Goal: Information Seeking & Learning: Learn about a topic

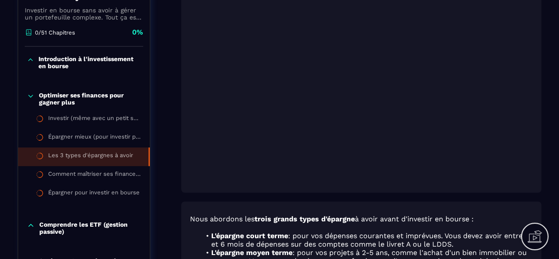
scroll to position [192, 0]
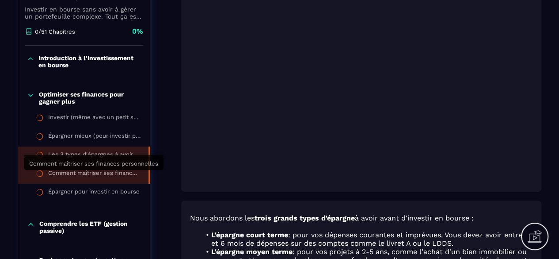
click at [124, 175] on div "Comment maîtriser ses finances personnelles" at bounding box center [94, 174] width 92 height 10
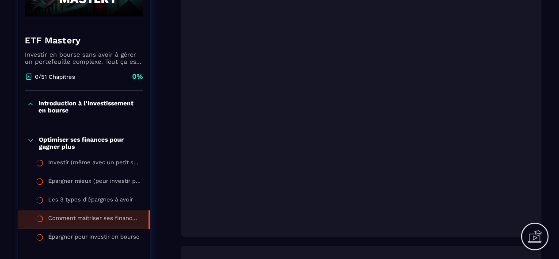
scroll to position [149, 0]
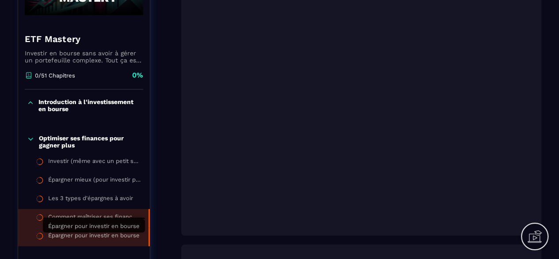
click at [93, 241] on div "Épargner pour investir en bourse" at bounding box center [94, 237] width 92 height 10
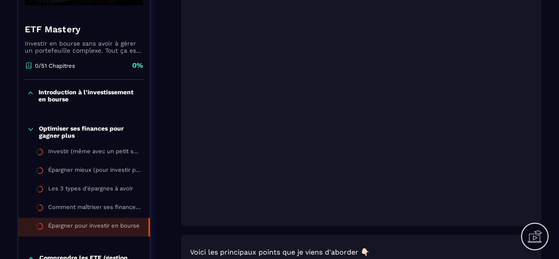
scroll to position [158, 0]
click at [31, 130] on icon at bounding box center [31, 129] width 8 height 9
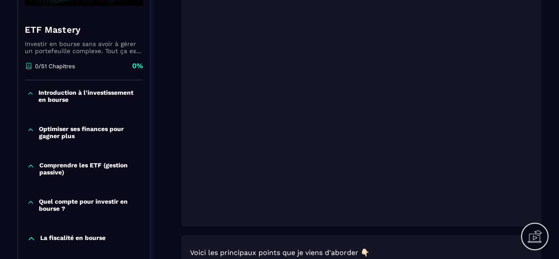
click at [30, 168] on icon at bounding box center [31, 165] width 8 height 9
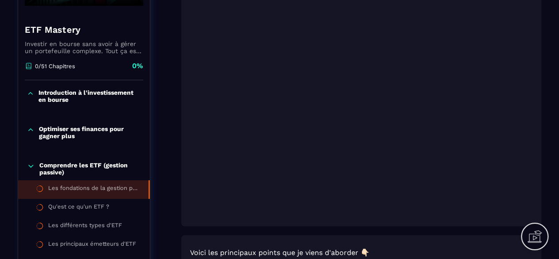
click at [70, 199] on li "Les fondations de la gestion passive" at bounding box center [84, 208] width 132 height 19
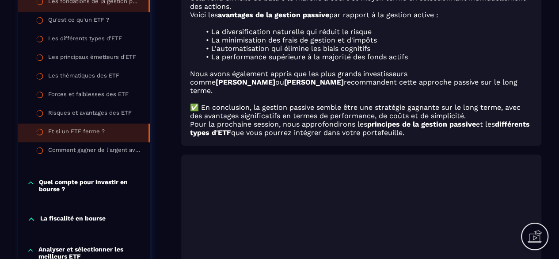
scroll to position [438, 0]
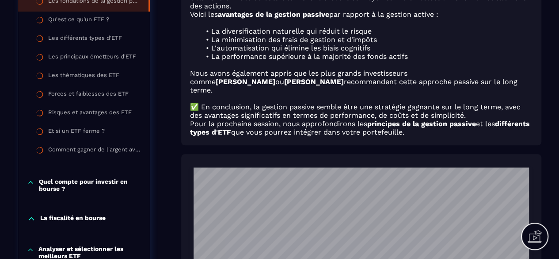
click at [37, 190] on div "Quel compte pour investir en bourse ?" at bounding box center [84, 185] width 132 height 14
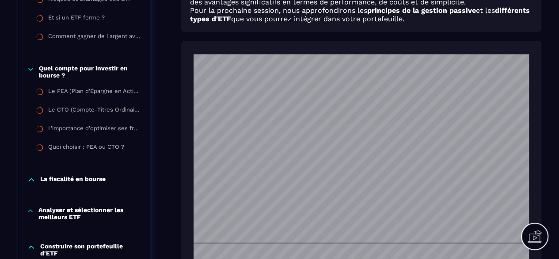
scroll to position [552, 0]
click at [37, 184] on div "La fiscalité en bourse" at bounding box center [84, 179] width 132 height 9
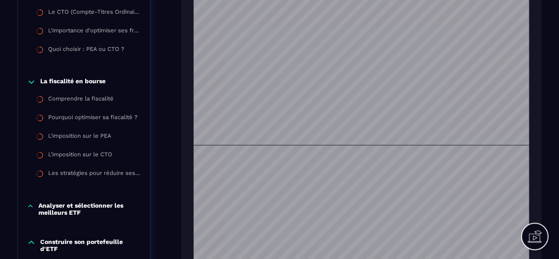
scroll to position [682, 0]
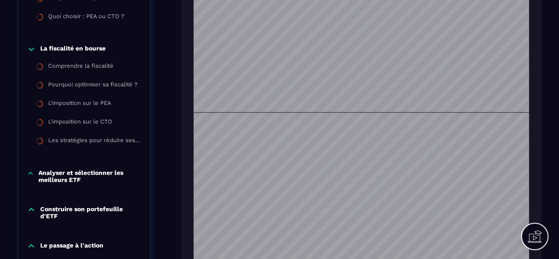
click at [43, 175] on p "Analyser et sélectionner les meilleurs ETF" at bounding box center [89, 176] width 103 height 14
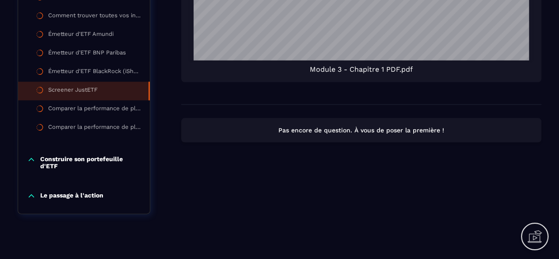
scroll to position [900, 0]
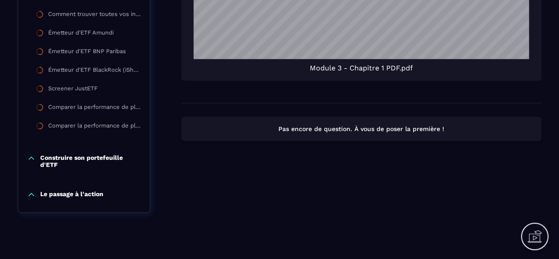
click at [90, 159] on p "Construire son portefeuille d'ETF" at bounding box center [90, 161] width 101 height 14
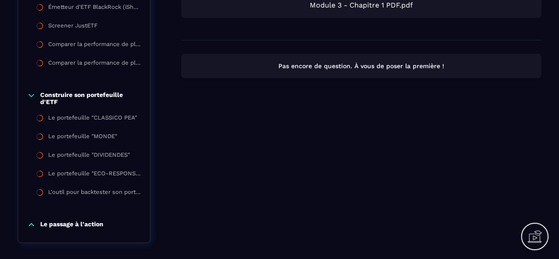
scroll to position [963, 0]
click at [66, 228] on div "Le passage à l'action" at bounding box center [84, 226] width 132 height 31
click at [66, 228] on p "Le passage à l'action" at bounding box center [71, 224] width 63 height 9
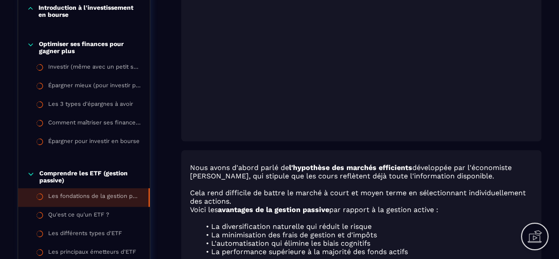
scroll to position [243, 0]
click at [34, 48] on icon at bounding box center [31, 44] width 8 height 9
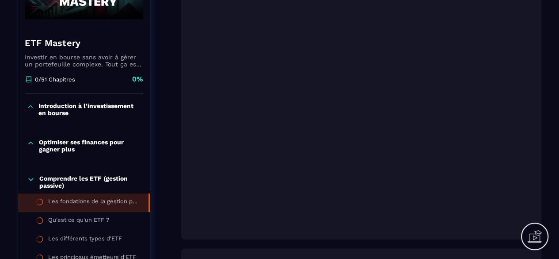
scroll to position [144, 0]
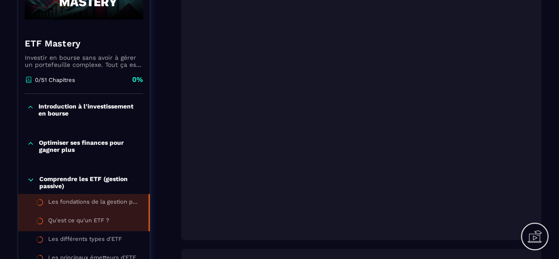
click at [123, 224] on li "Qu'est ce qu'un ETF ?" at bounding box center [84, 221] width 132 height 19
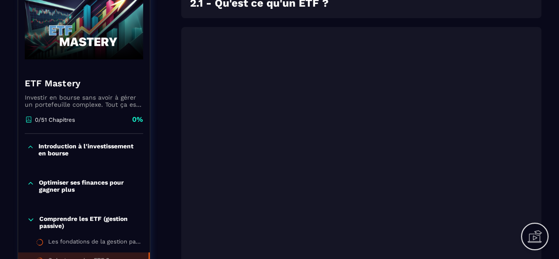
scroll to position [114, 0]
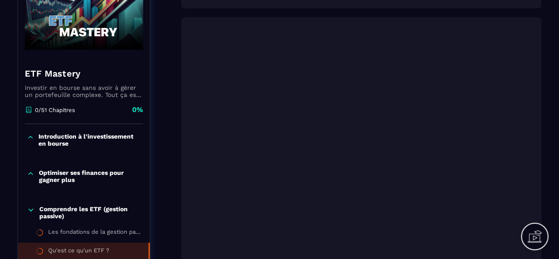
click at [34, 212] on icon at bounding box center [31, 209] width 8 height 9
